Goal: Task Accomplishment & Management: Manage account settings

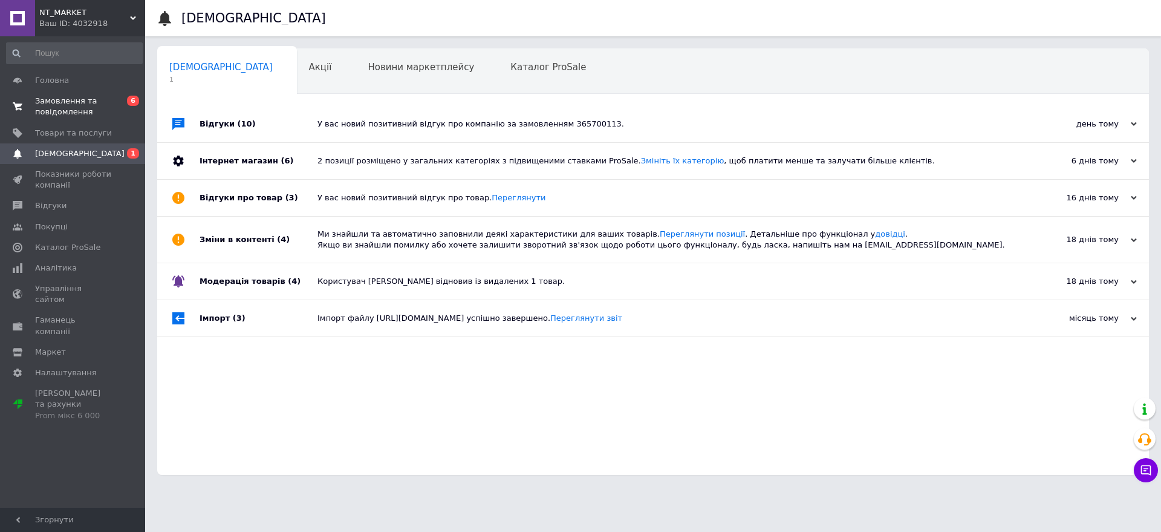
click at [63, 96] on span "Замовлення та повідомлення" at bounding box center [73, 107] width 77 height 22
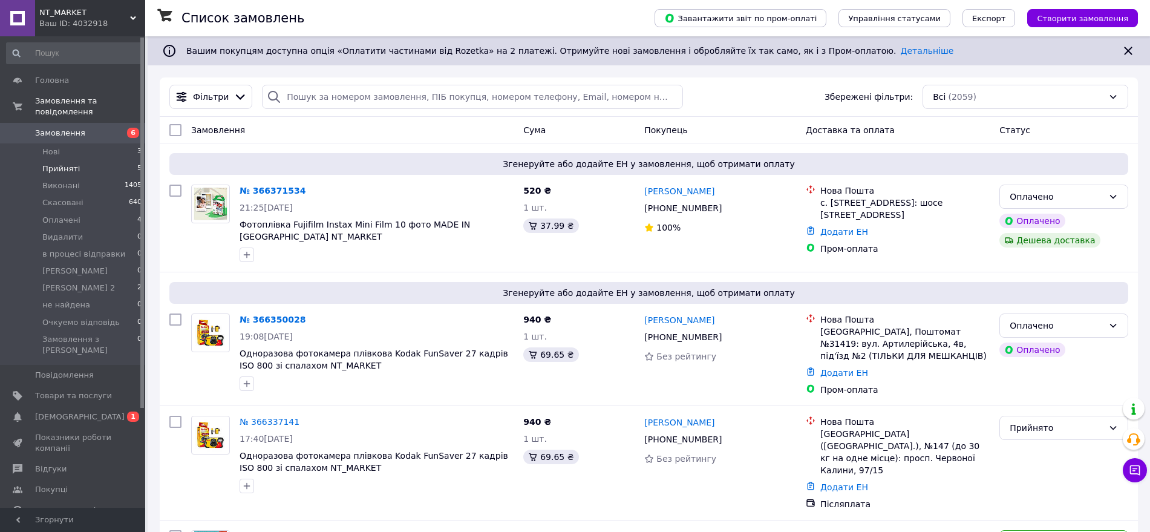
click at [68, 163] on span "Прийняті" at bounding box center [61, 168] width 38 height 11
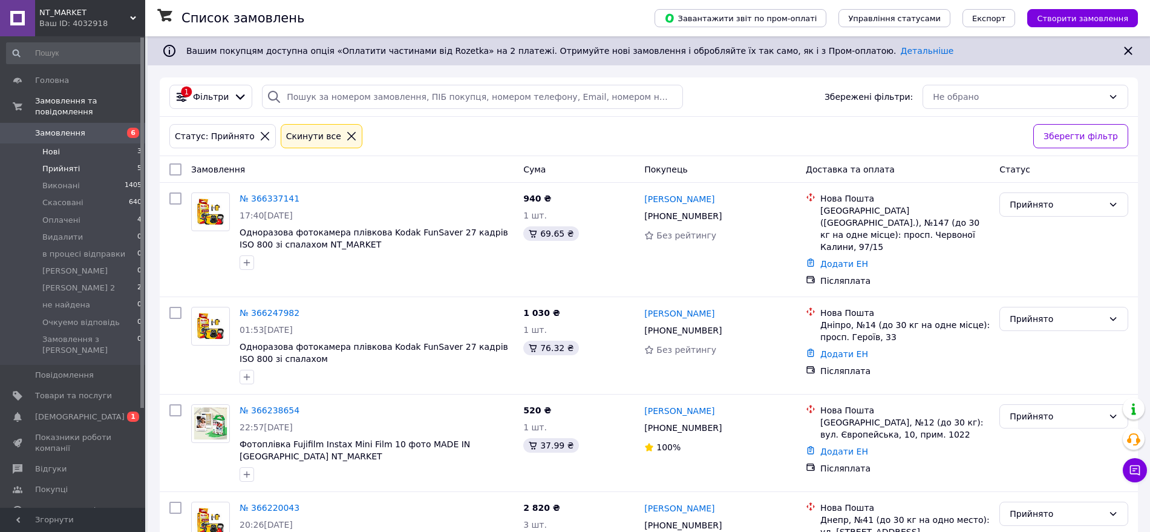
click at [57, 146] on span "Нові" at bounding box center [51, 151] width 18 height 11
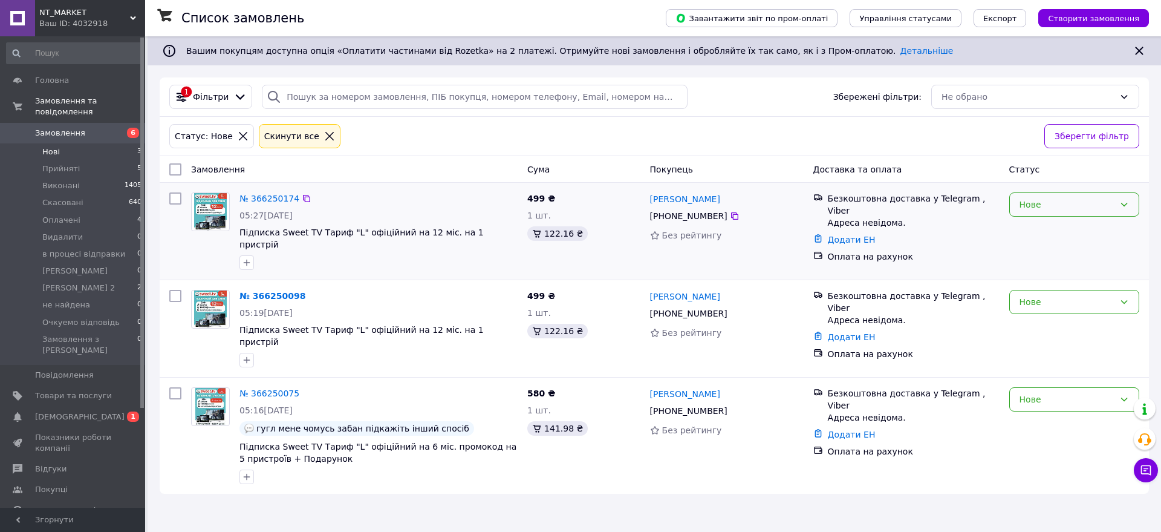
click at [1047, 199] on div "Нове" at bounding box center [1067, 204] width 95 height 13
click at [1050, 206] on div "Нове" at bounding box center [1067, 204] width 95 height 13
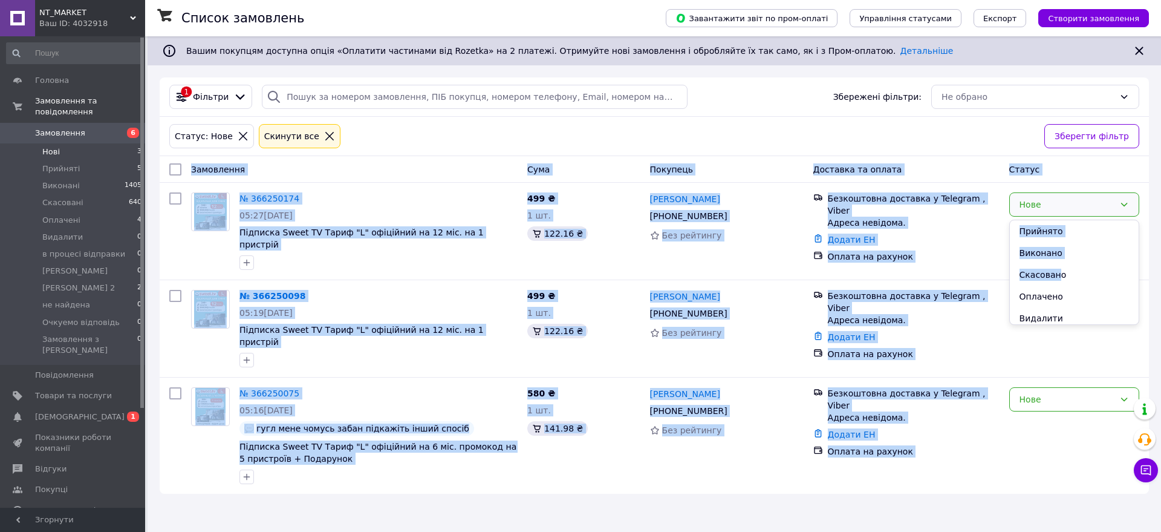
drag, startPoint x: 1054, startPoint y: 273, endPoint x: 567, endPoint y: 112, distance: 512.9
click at [561, 113] on body "NT_MARKET Ваш ID: 4032918 Сайт NT_MARKET Кабінет покупця Перевірити стан систем…" at bounding box center [580, 266] width 1161 height 532
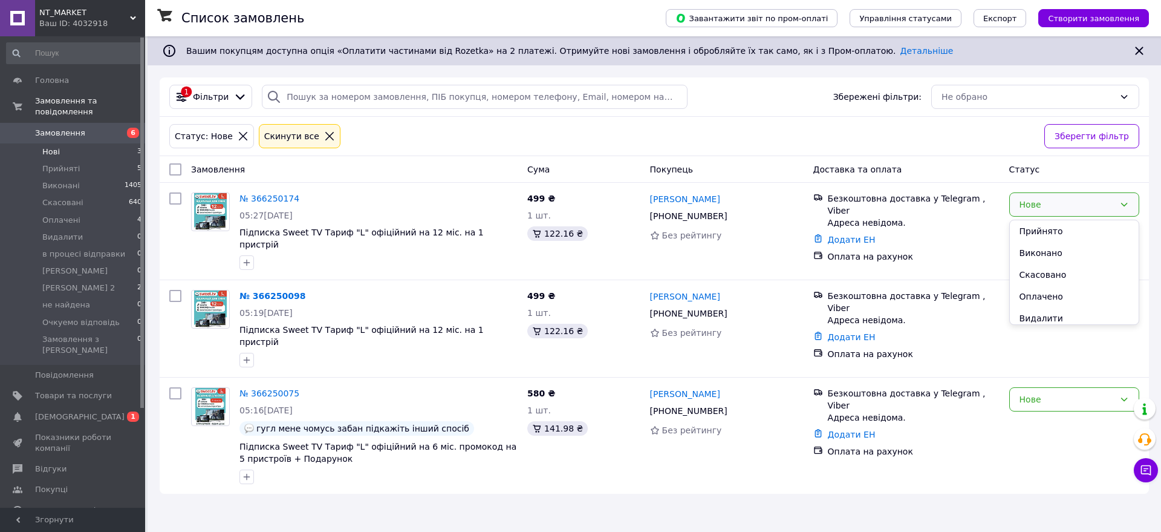
click at [572, 122] on div "Статус: Нове Cкинути все" at bounding box center [602, 136] width 870 height 29
click at [286, 199] on link "№ 366250174" at bounding box center [270, 199] width 60 height 10
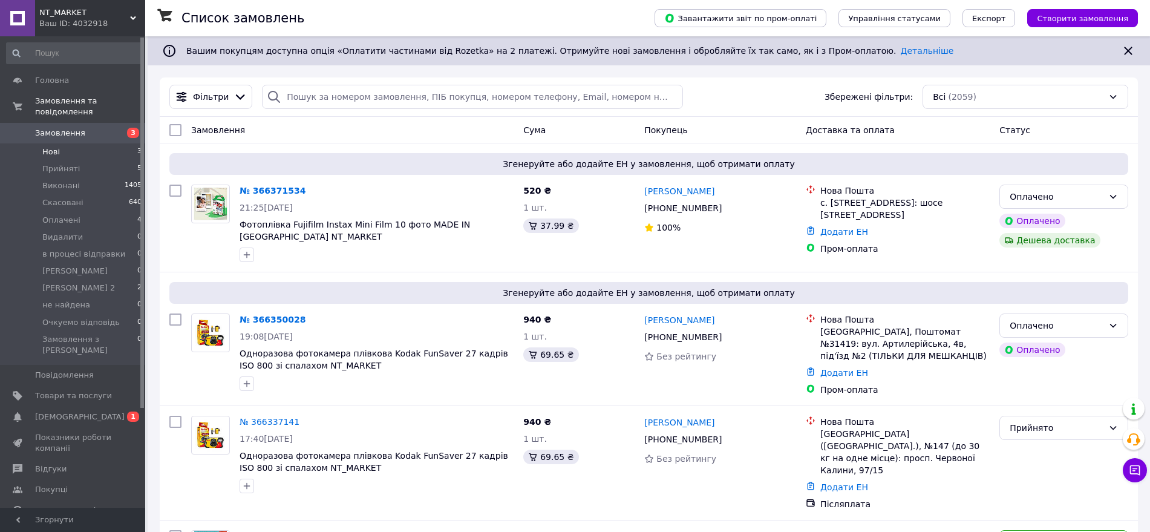
click at [53, 146] on span "Нові" at bounding box center [51, 151] width 18 height 11
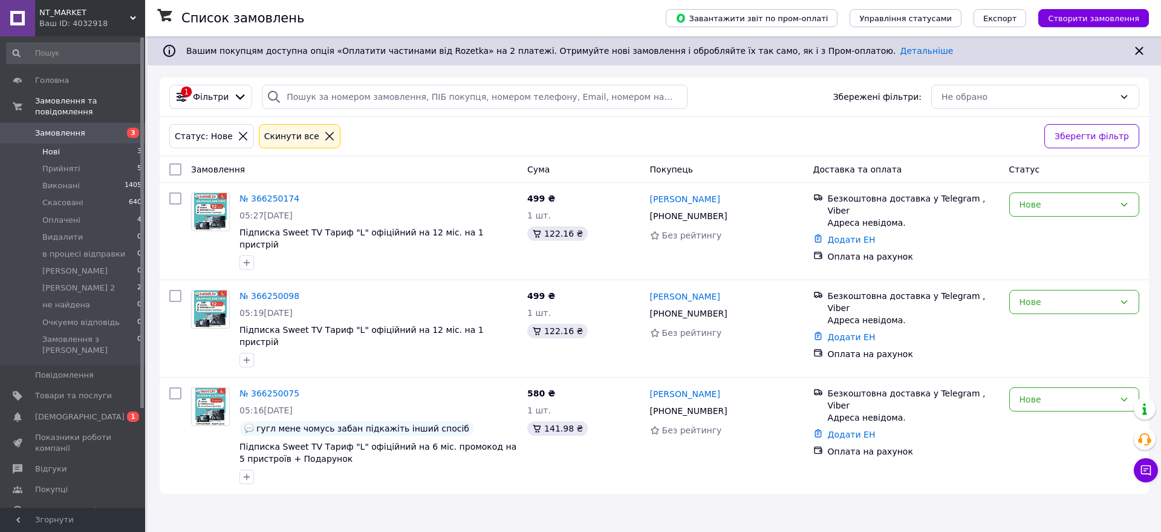
click at [56, 146] on span "Нові" at bounding box center [51, 151] width 18 height 11
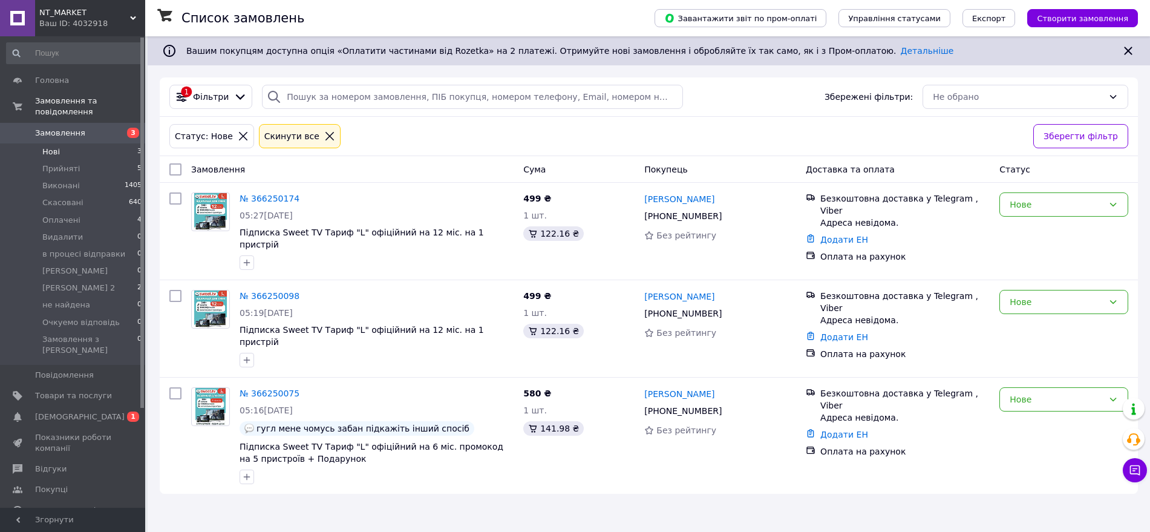
click at [62, 128] on span "Замовлення" at bounding box center [60, 133] width 50 height 11
